Goal: Information Seeking & Learning: Understand process/instructions

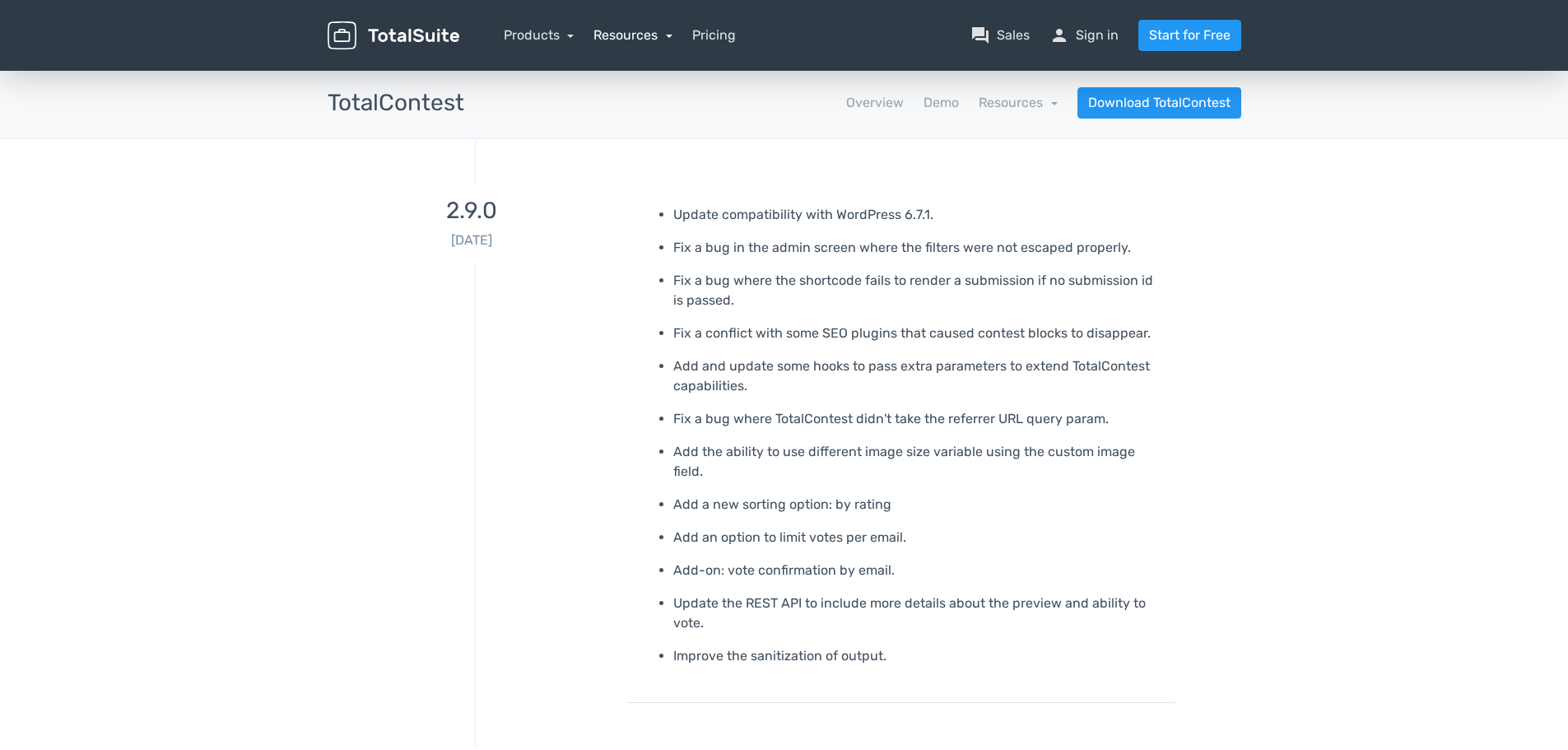
click at [630, 35] on link "Resources" at bounding box center [633, 35] width 79 height 16
click at [659, 124] on link "school Documentation" at bounding box center [680, 127] width 173 height 47
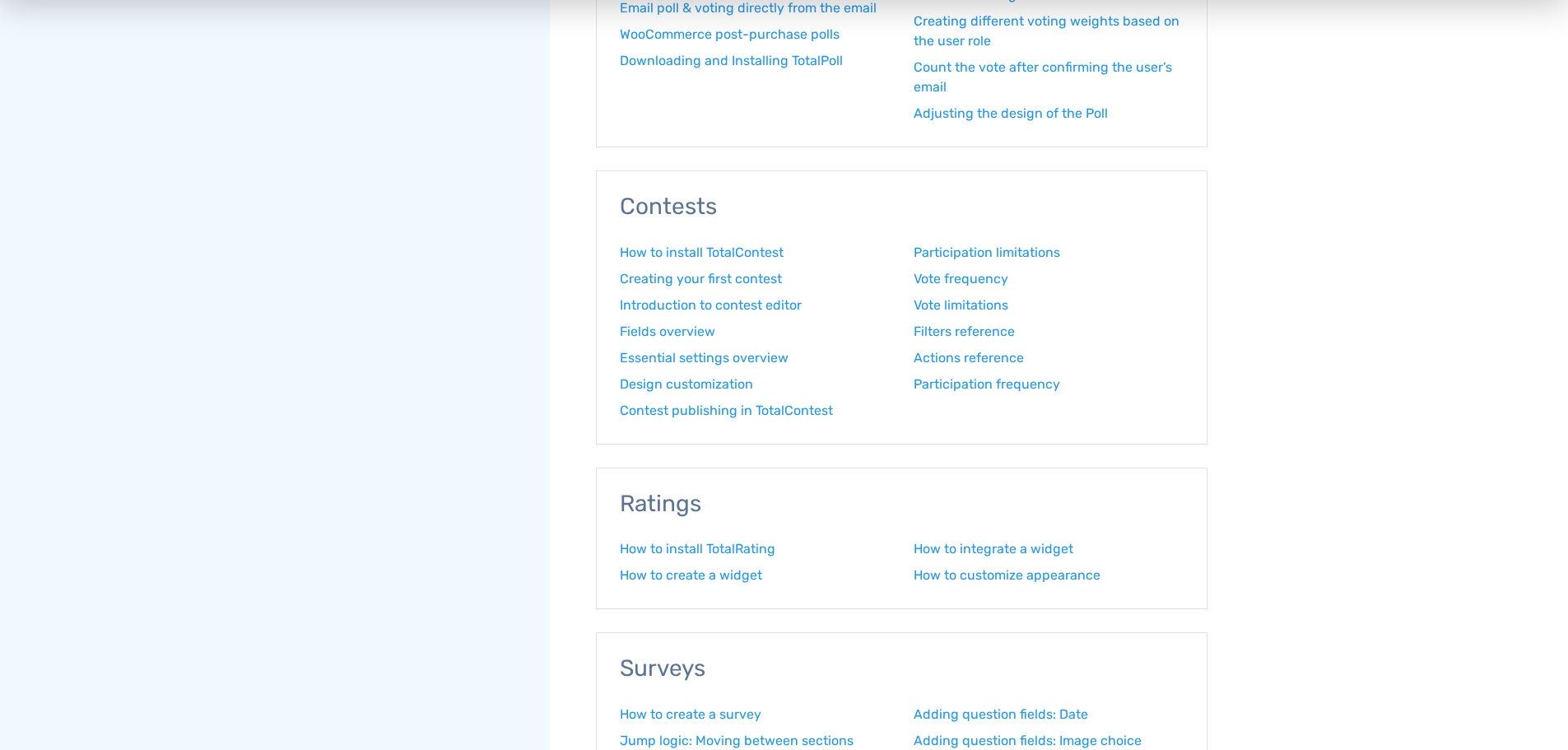
scroll to position [905, 0]
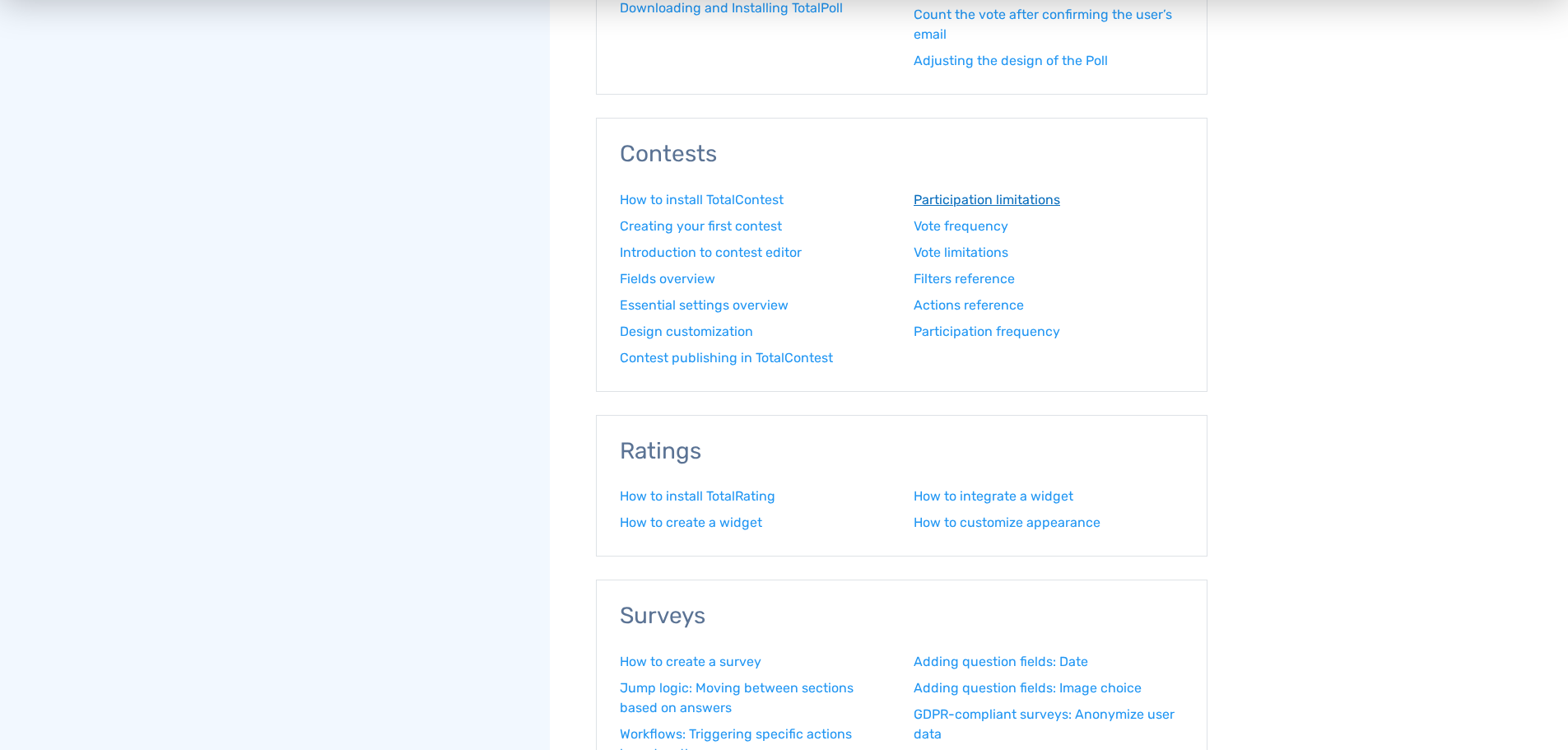
click at [1032, 202] on link "Participation limitations" at bounding box center [1048, 199] width 270 height 19
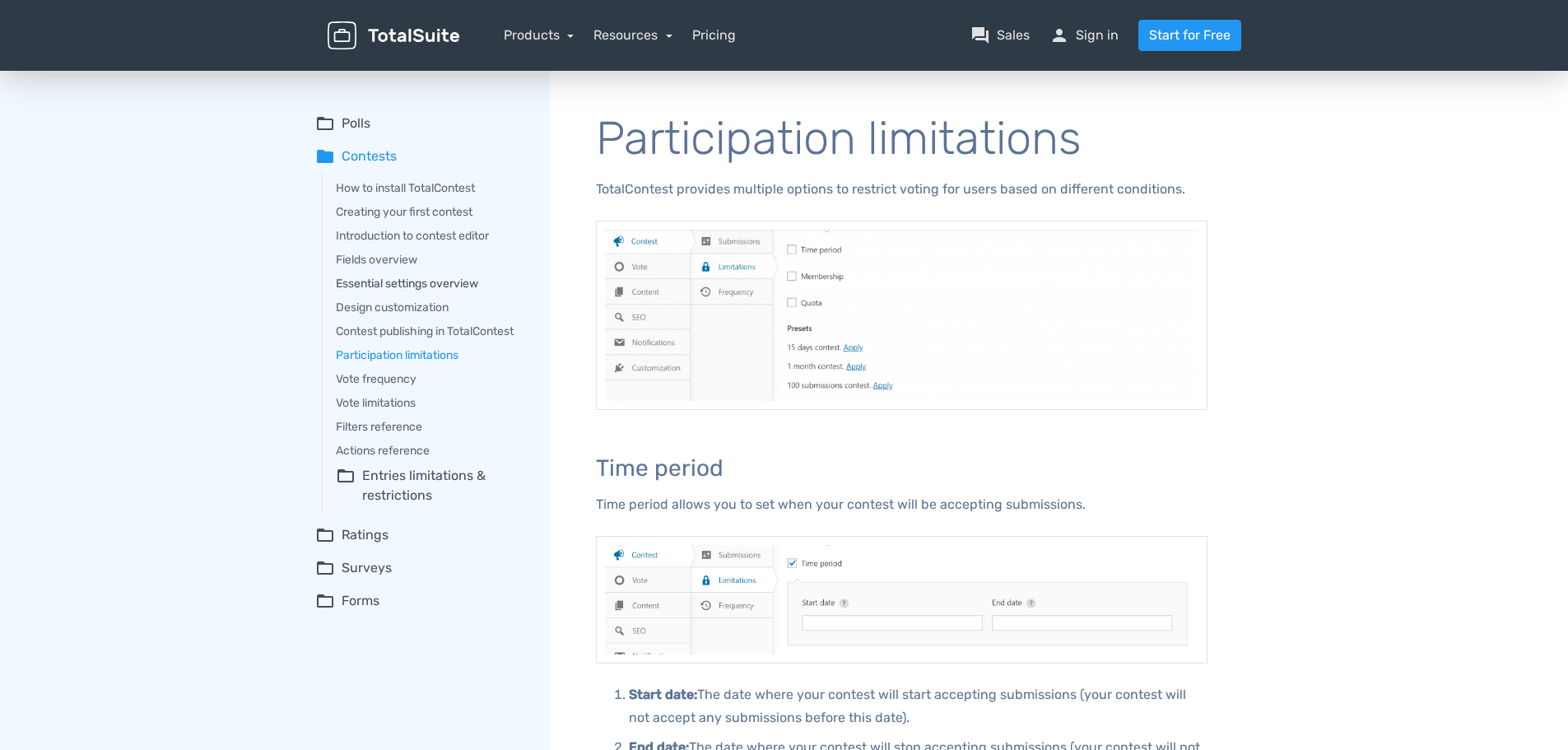
click at [456, 285] on link "Essential settings overview" at bounding box center [431, 284] width 191 height 18
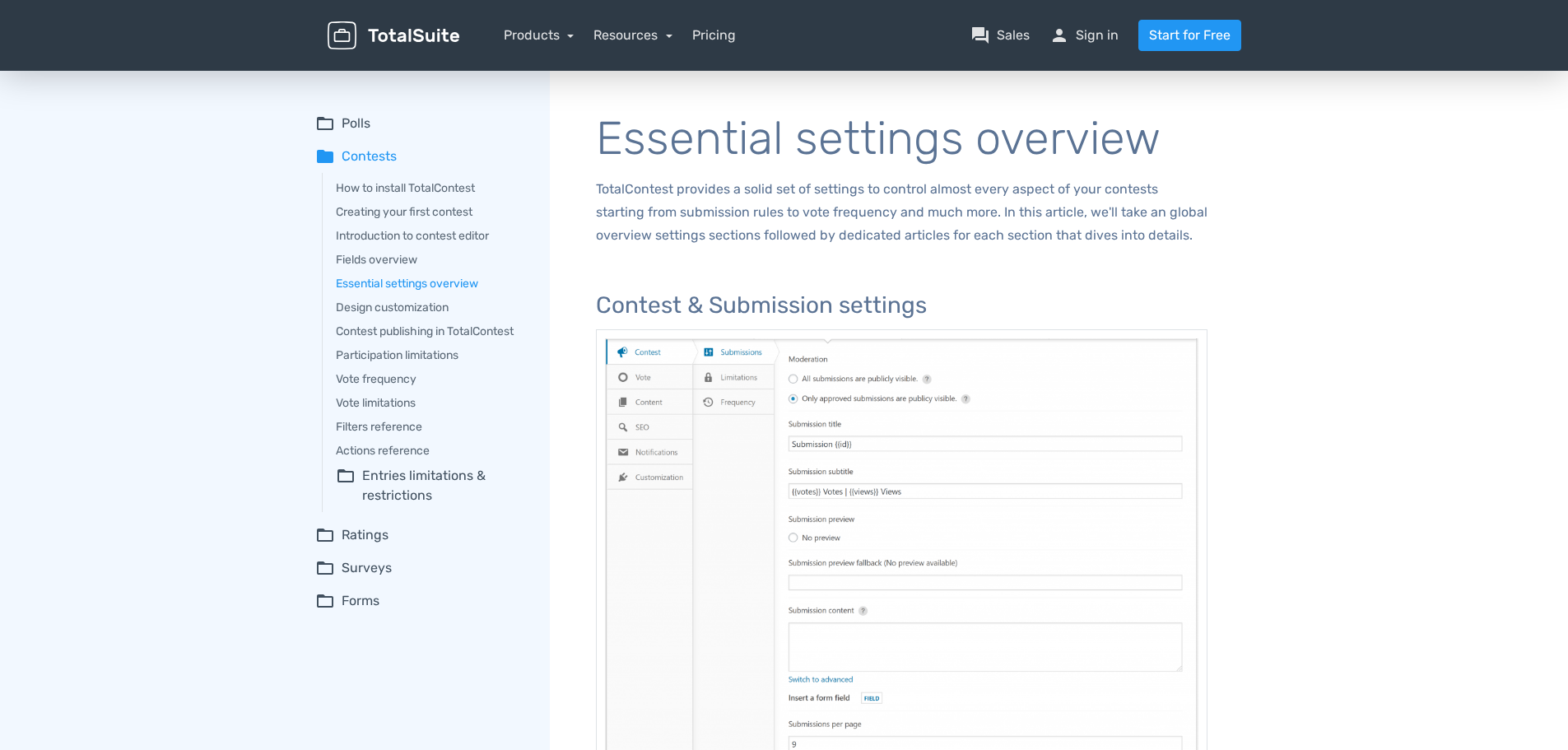
click at [426, 476] on summary "folder_open Entries limitations & restrictions" at bounding box center [431, 485] width 191 height 40
click at [416, 529] on link "Participation frequency" at bounding box center [441, 528] width 170 height 18
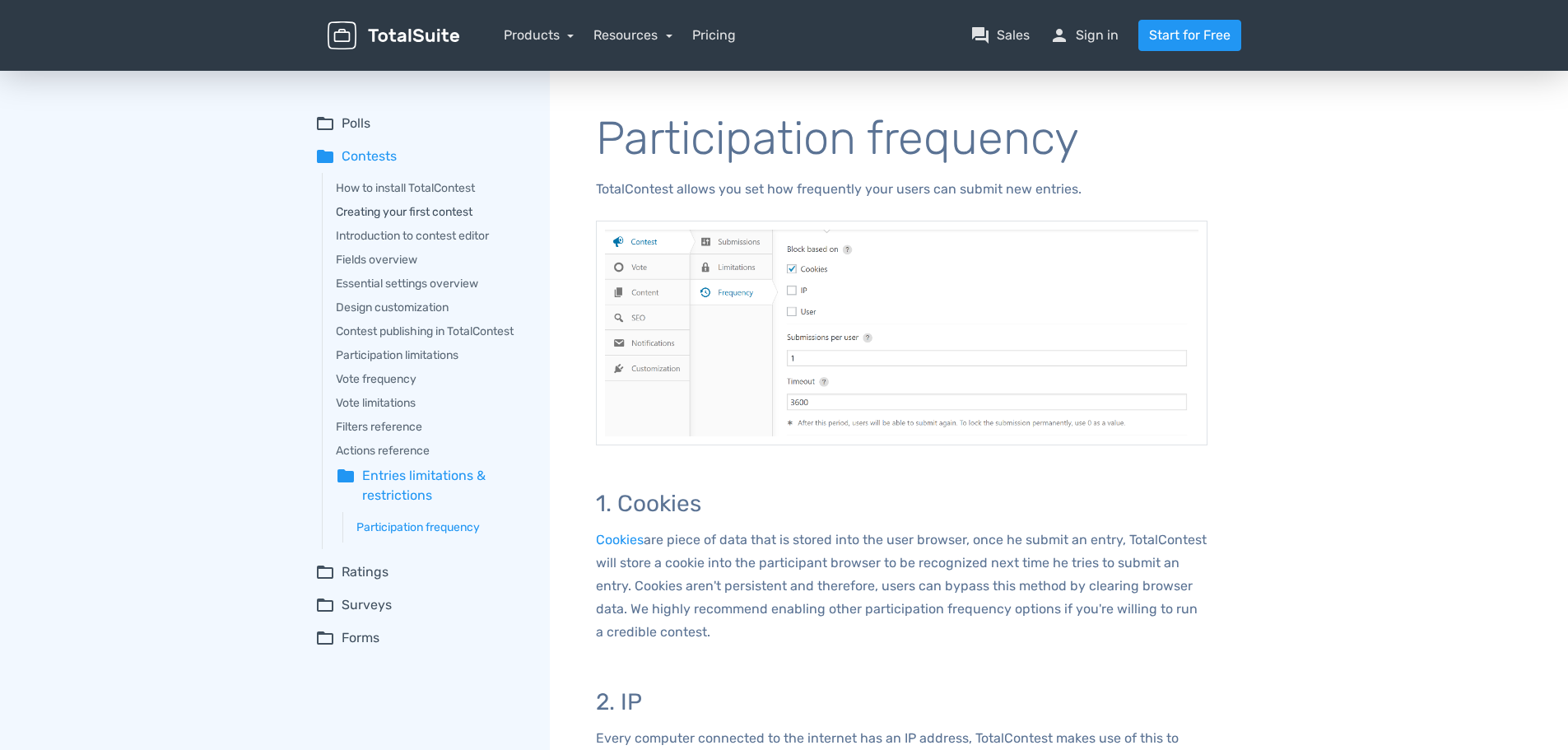
click at [454, 209] on link "Creating your first contest" at bounding box center [431, 212] width 191 height 18
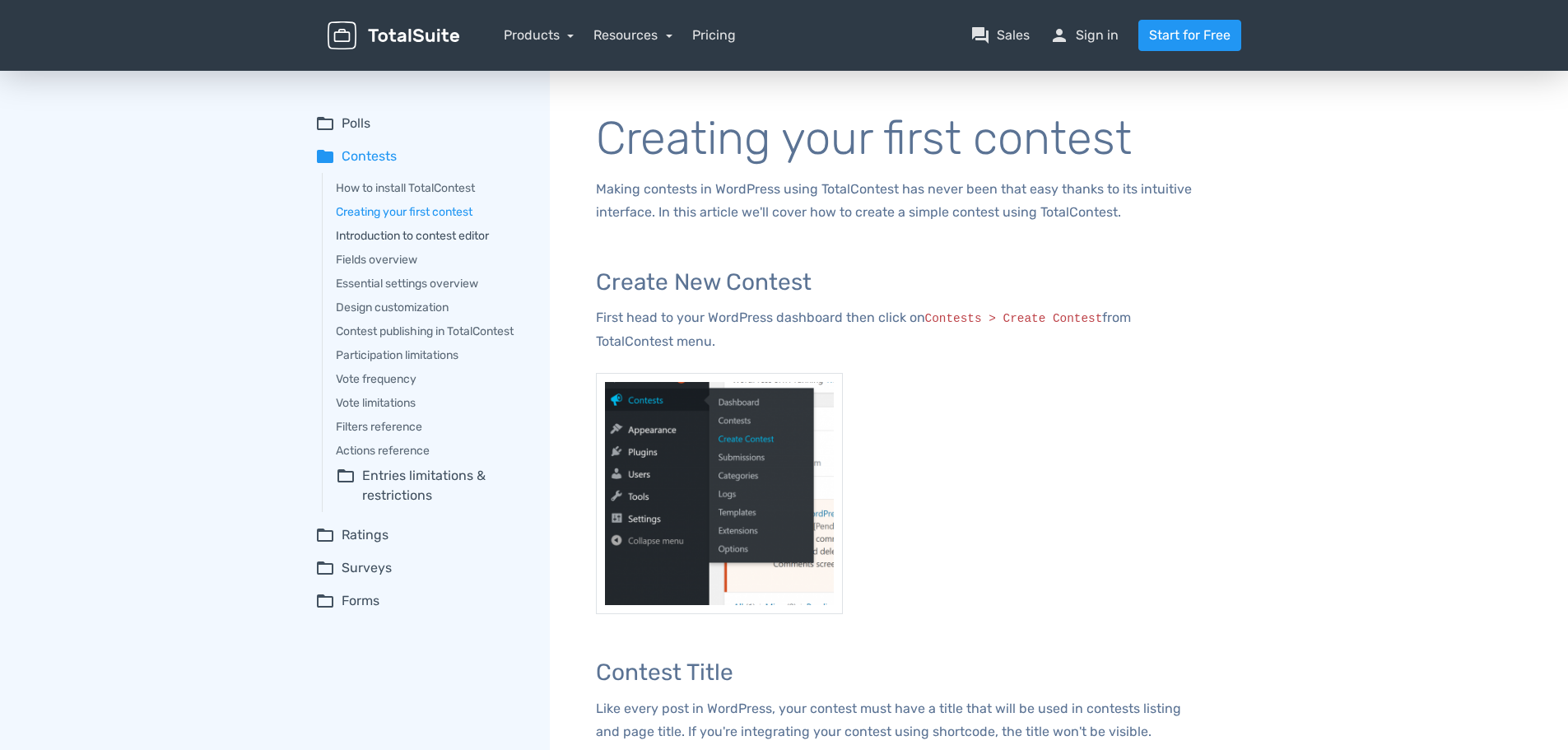
click at [426, 236] on link "Introduction to contest editor" at bounding box center [431, 236] width 191 height 18
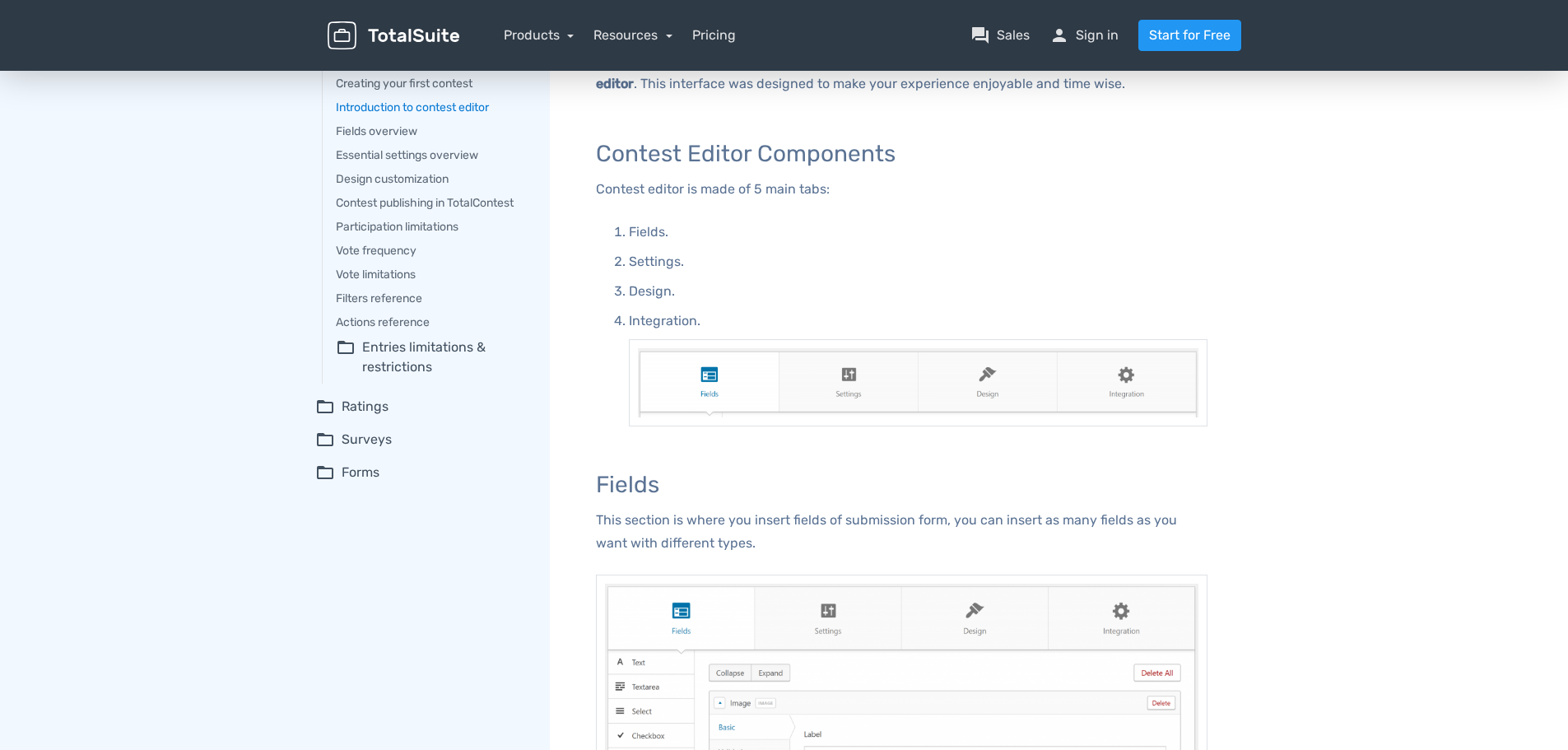
scroll to position [329, 0]
